Goal: Transaction & Acquisition: Purchase product/service

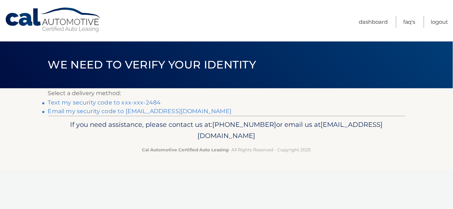
click at [95, 103] on link "Text my security code to xxx-xxx-2484" at bounding box center [104, 102] width 113 height 7
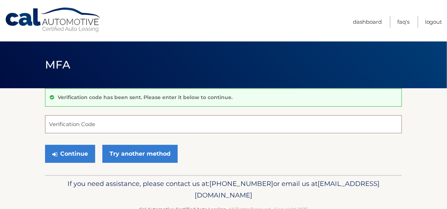
click at [103, 124] on input "Verification Code" at bounding box center [223, 124] width 357 height 18
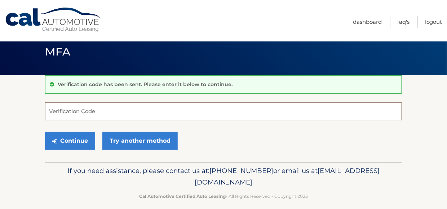
scroll to position [20, 0]
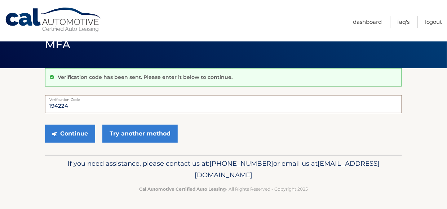
type input "194224"
click at [45, 125] on button "Continue" at bounding box center [70, 134] width 50 height 18
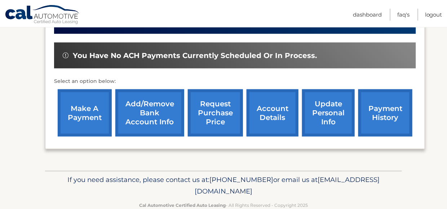
scroll to position [216, 0]
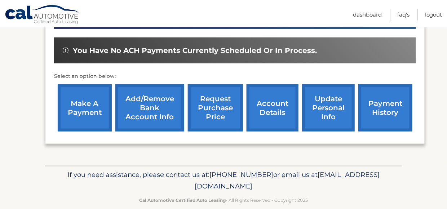
click at [90, 107] on link "make a payment" at bounding box center [85, 107] width 54 height 47
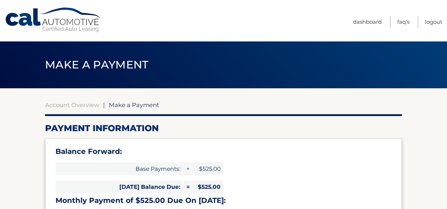
select select "ZjY0MTgwMTYtYmZlYy00MWE2LTg3M2YtNTcxOWZlMzVjZDUx"
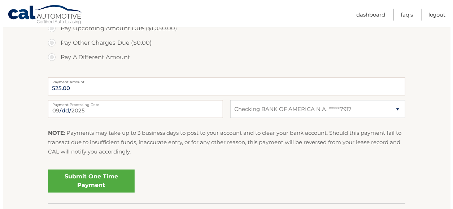
scroll to position [289, 0]
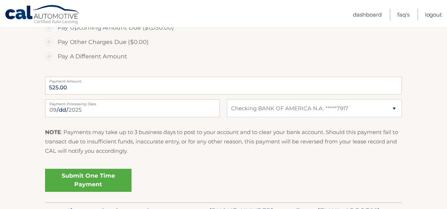
click at [92, 181] on link "Submit One Time Payment" at bounding box center [88, 180] width 87 height 23
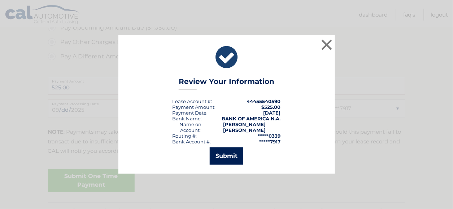
click at [232, 152] on button "Submit" at bounding box center [227, 156] width 34 height 17
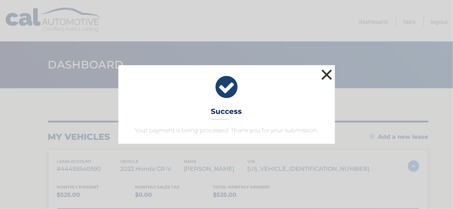
click at [330, 73] on button "×" at bounding box center [327, 74] width 14 height 14
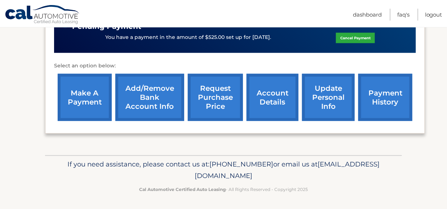
scroll to position [205, 0]
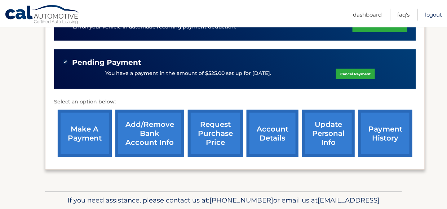
click at [433, 15] on link "Logout" at bounding box center [433, 15] width 17 height 12
